Goal: Task Accomplishment & Management: Manage account settings

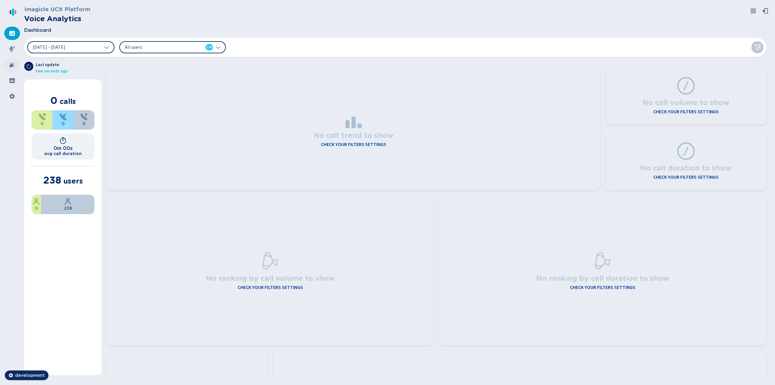
click at [12, 66] on icon at bounding box center [11, 64] width 5 height 5
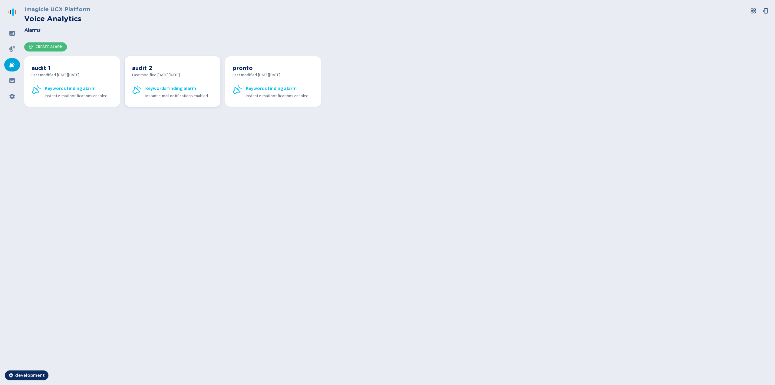
click at [150, 70] on h3 "audit 2" at bounding box center [172, 68] width 81 height 8
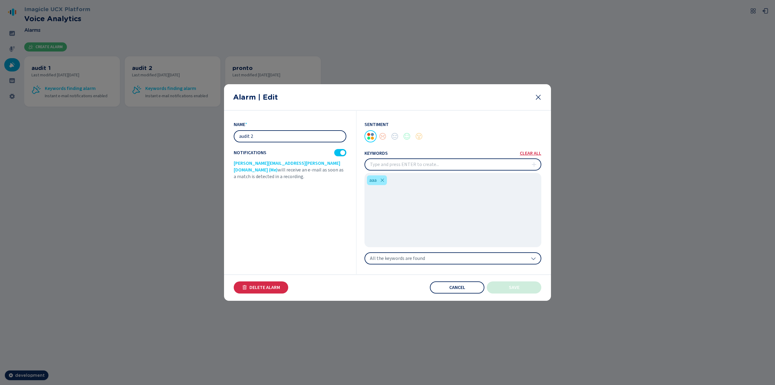
click at [272, 138] on input "audit 2" at bounding box center [289, 136] width 111 height 11
type input "audit"
click at [382, 139] on div at bounding box center [383, 136] width 12 height 12
click at [408, 136] on div at bounding box center [407, 136] width 12 height 12
click at [397, 167] on input "insert" at bounding box center [453, 164] width 176 height 11
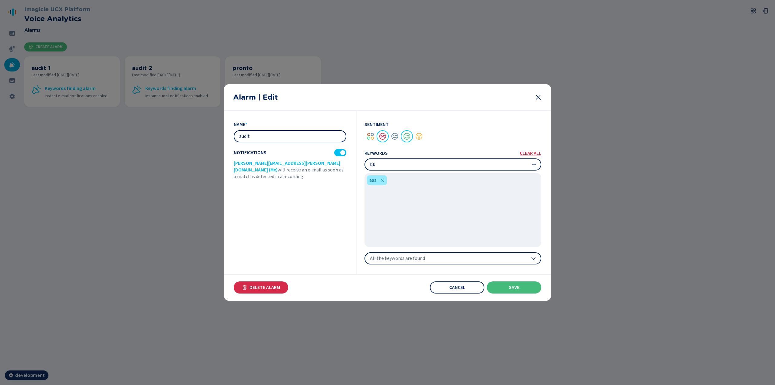
type input "bbb"
click at [371, 260] on span "All the keywords are found" at bounding box center [397, 258] width 55 height 6
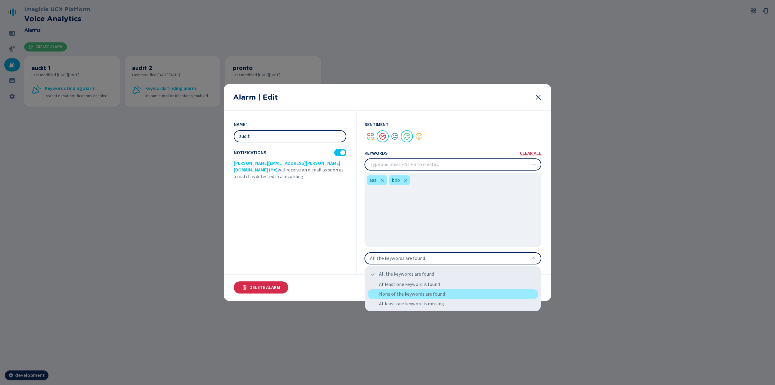
click at [394, 293] on div "None of the keywords are found" at bounding box center [453, 294] width 171 height 10
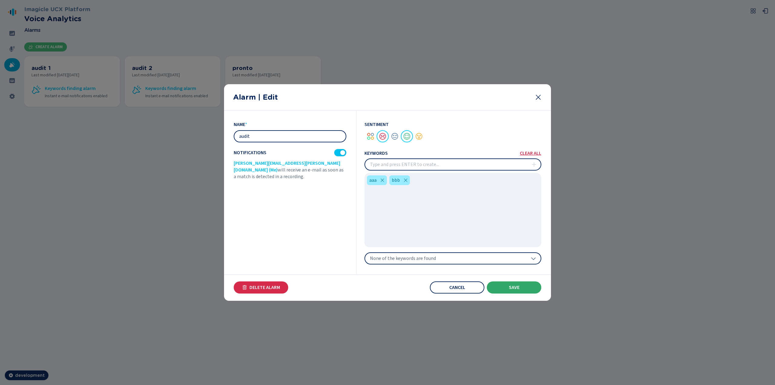
click at [529, 288] on button "Save" at bounding box center [514, 287] width 55 height 12
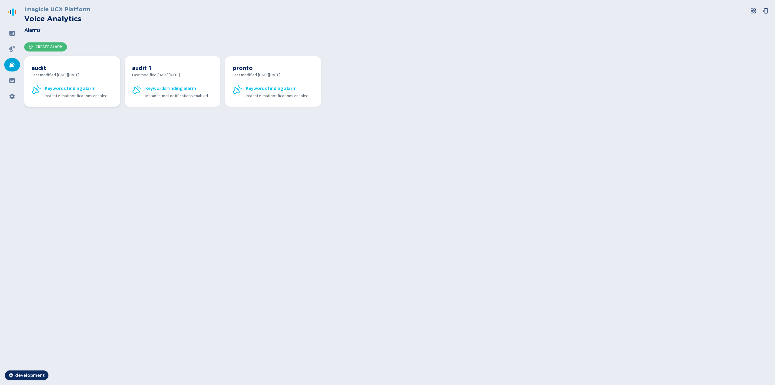
click at [41, 69] on h3 "audit" at bounding box center [71, 68] width 81 height 8
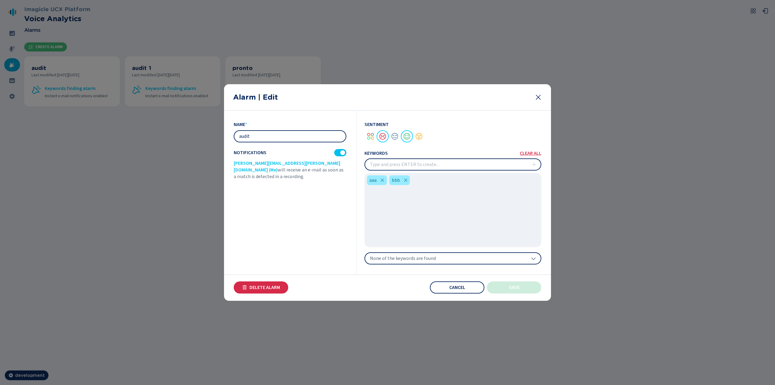
click at [265, 138] on input "audit" at bounding box center [289, 136] width 111 height 11
type input "audit 2"
click at [429, 259] on span "None of the keywords are found" at bounding box center [403, 258] width 66 height 6
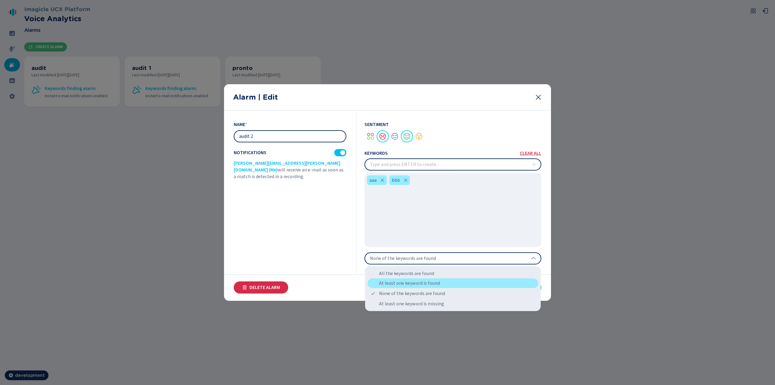
click at [421, 285] on div "At least one keyword is found" at bounding box center [453, 283] width 171 height 10
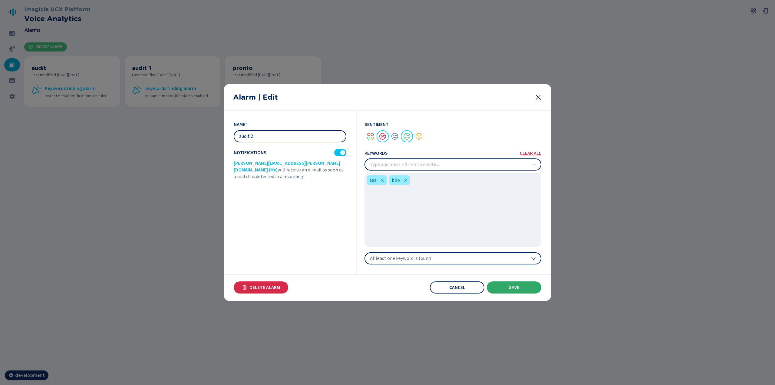
click at [524, 285] on button "Save" at bounding box center [514, 287] width 55 height 12
